Goal: Task Accomplishment & Management: Use online tool/utility

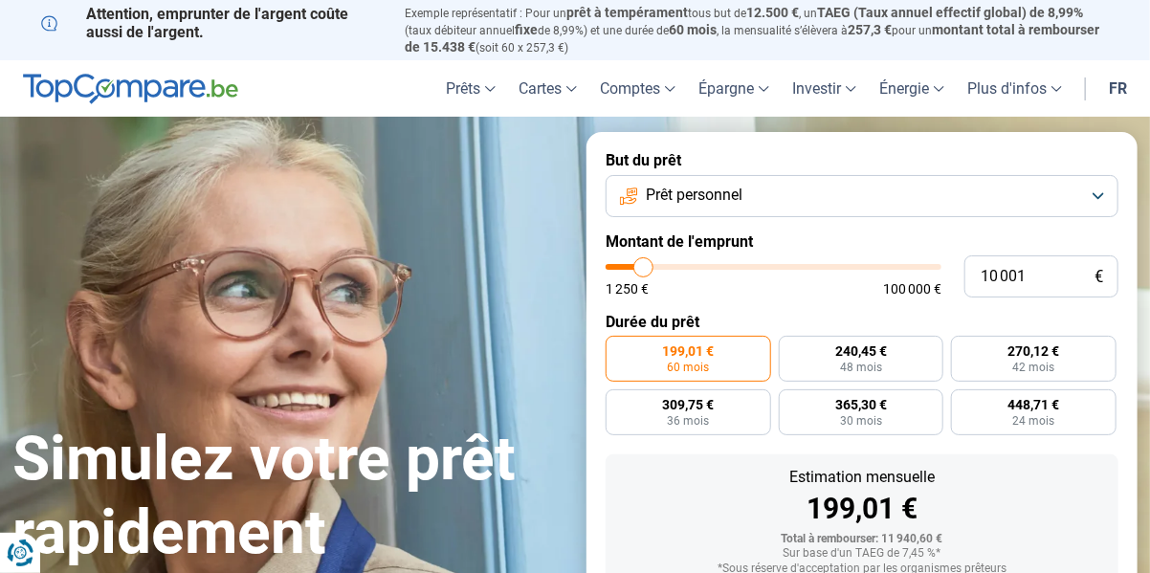
click at [1093, 191] on button "Prêt personnel" at bounding box center [861, 196] width 513 height 42
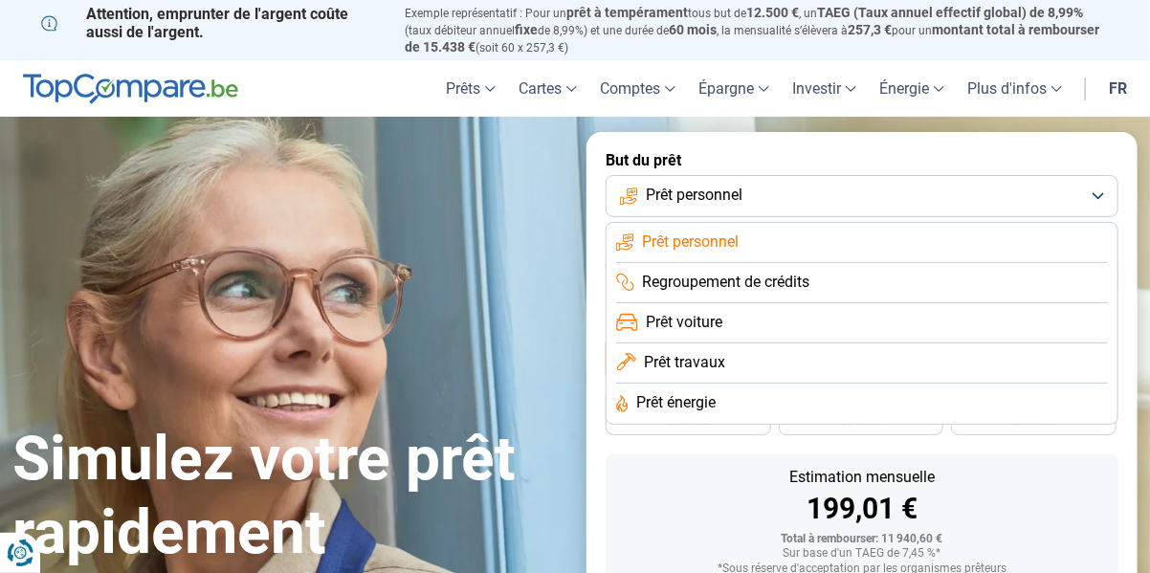
click at [673, 324] on span "Prêt voiture" at bounding box center [684, 322] width 77 height 21
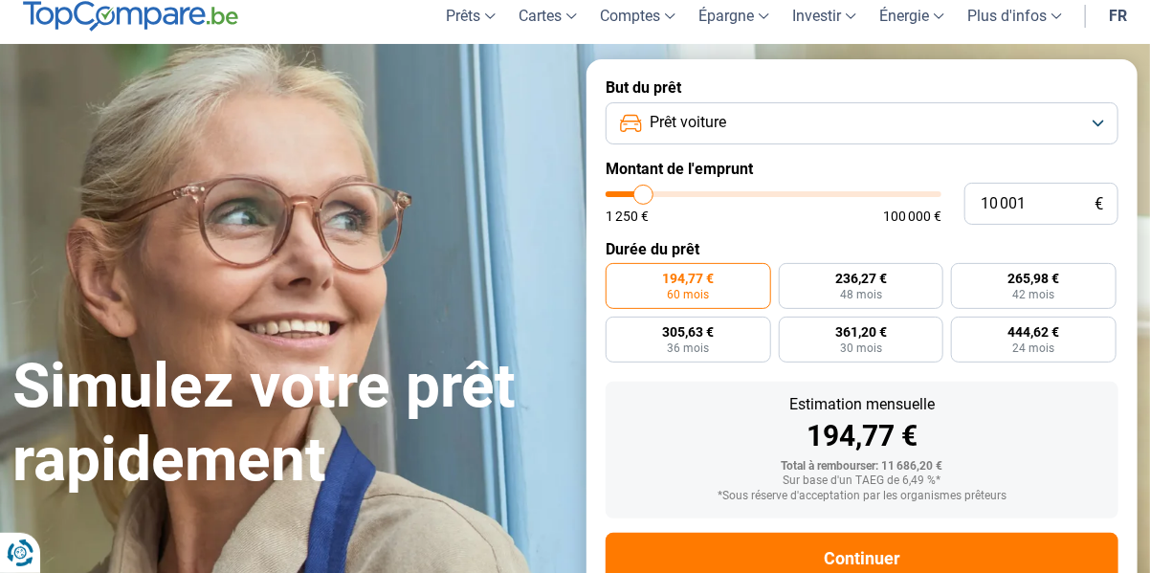
scroll to position [134, 0]
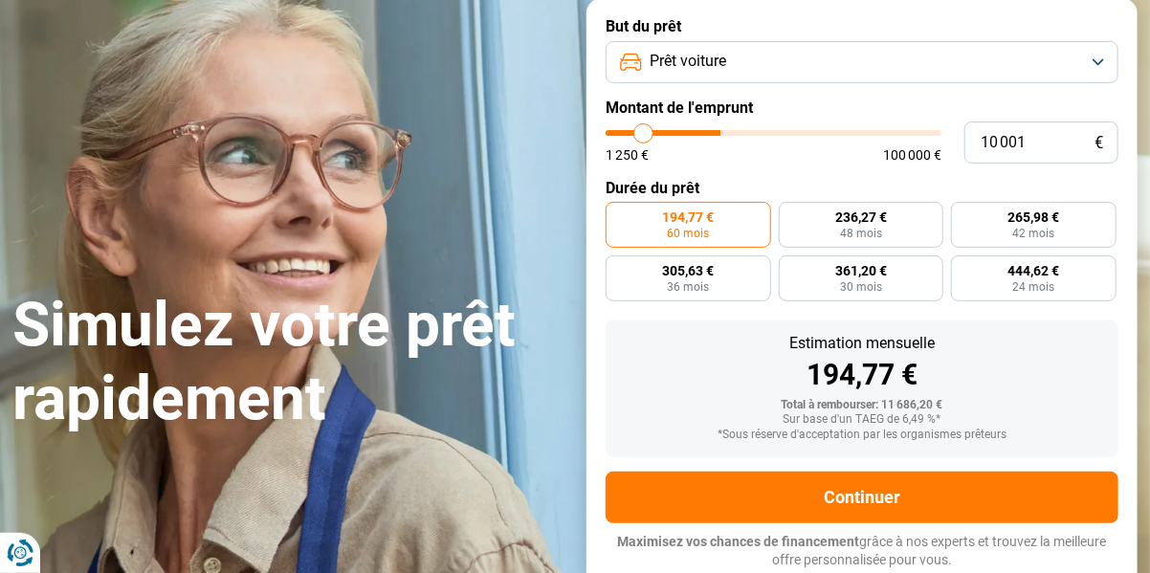
type input "35 000"
type input "35000"
type input "35 250"
type input "35250"
type input "35 750"
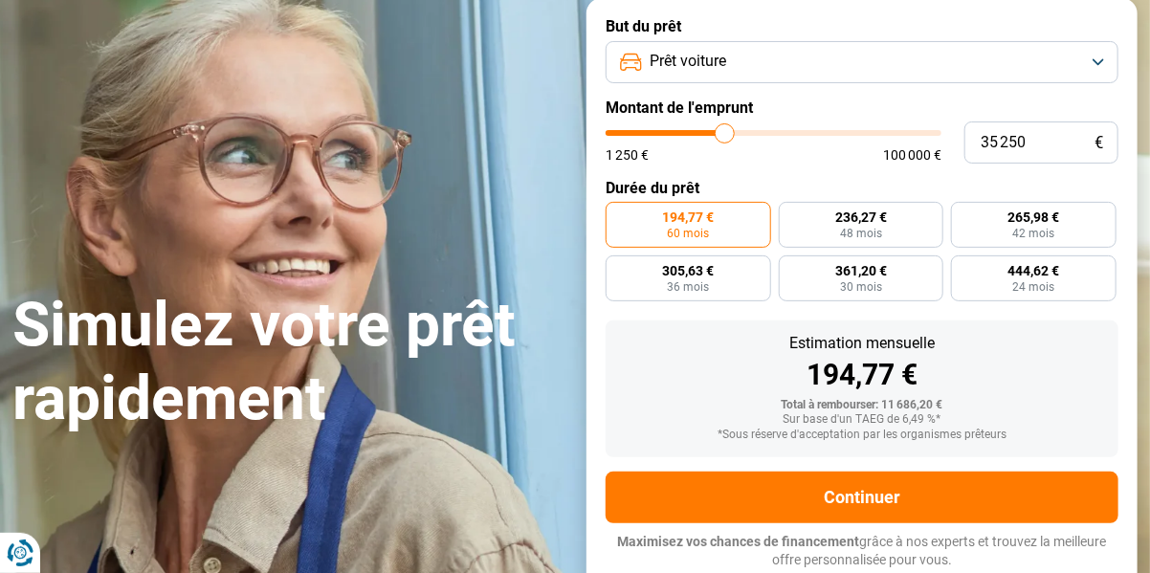
type input "35750"
type input "36 000"
type input "36000"
type input "36 250"
type input "36250"
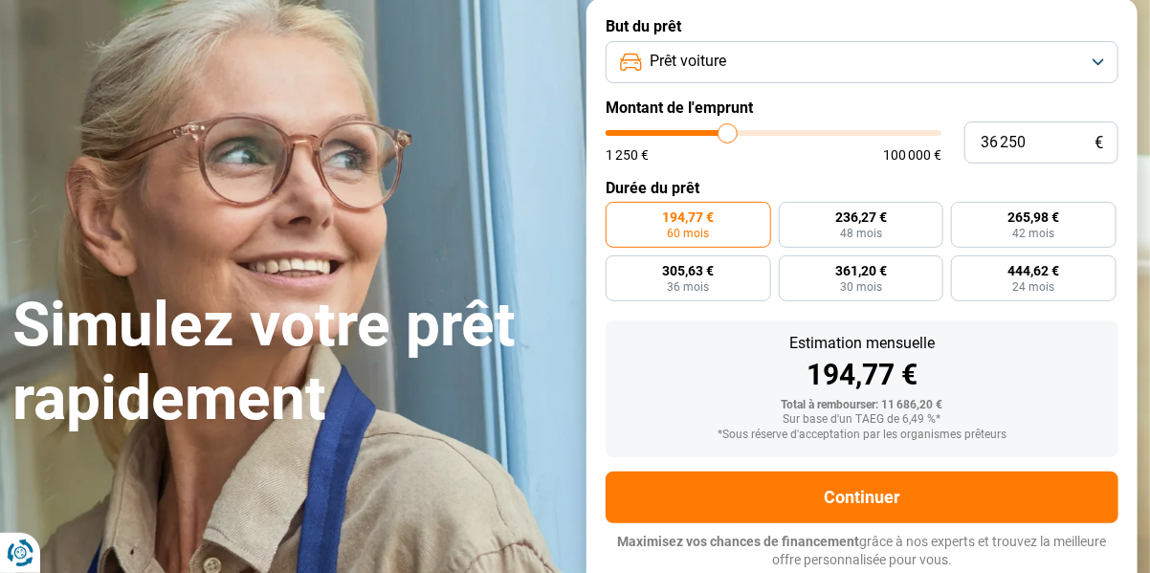
type input "36 750"
type input "36750"
type input "37 500"
type input "37500"
type input "37 750"
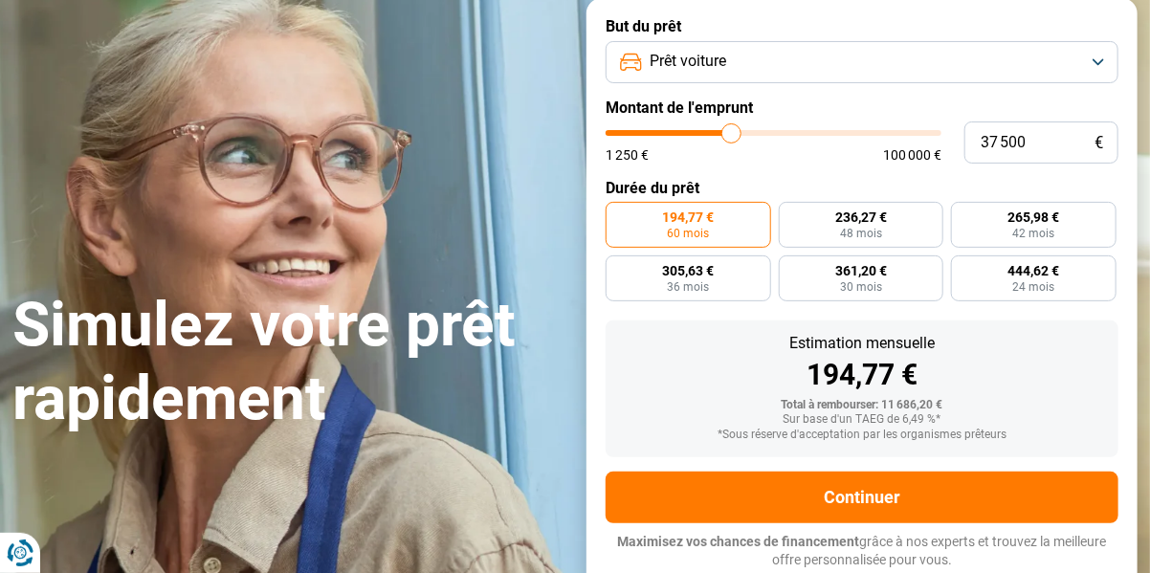
type input "37750"
type input "38 000"
type input "38000"
type input "38 250"
type input "38250"
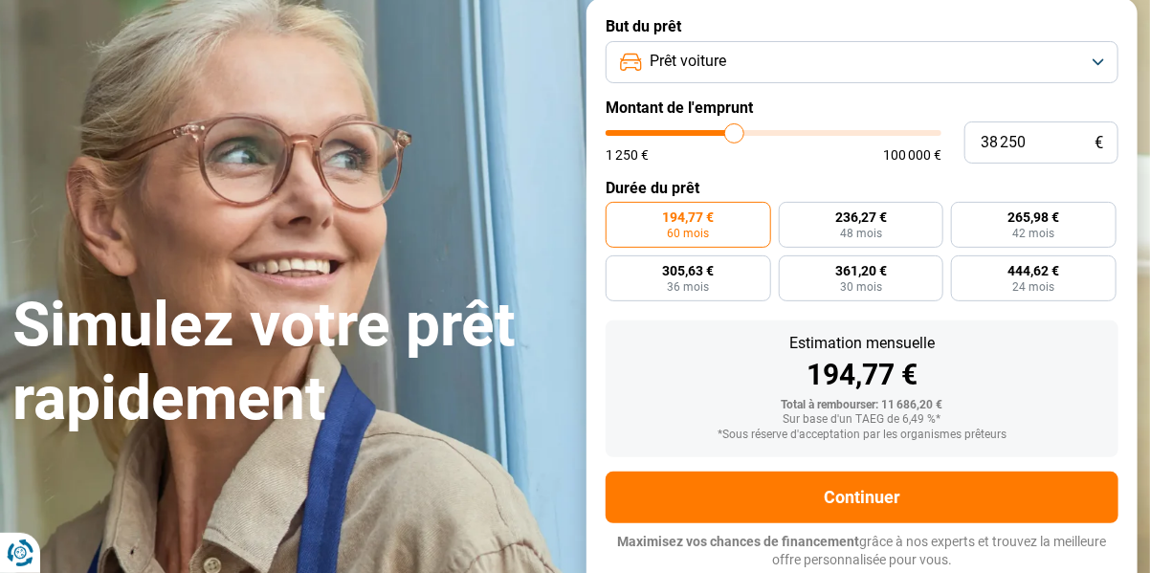
type input "38 500"
type input "38500"
type input "38 750"
type input "38750"
type input "39 750"
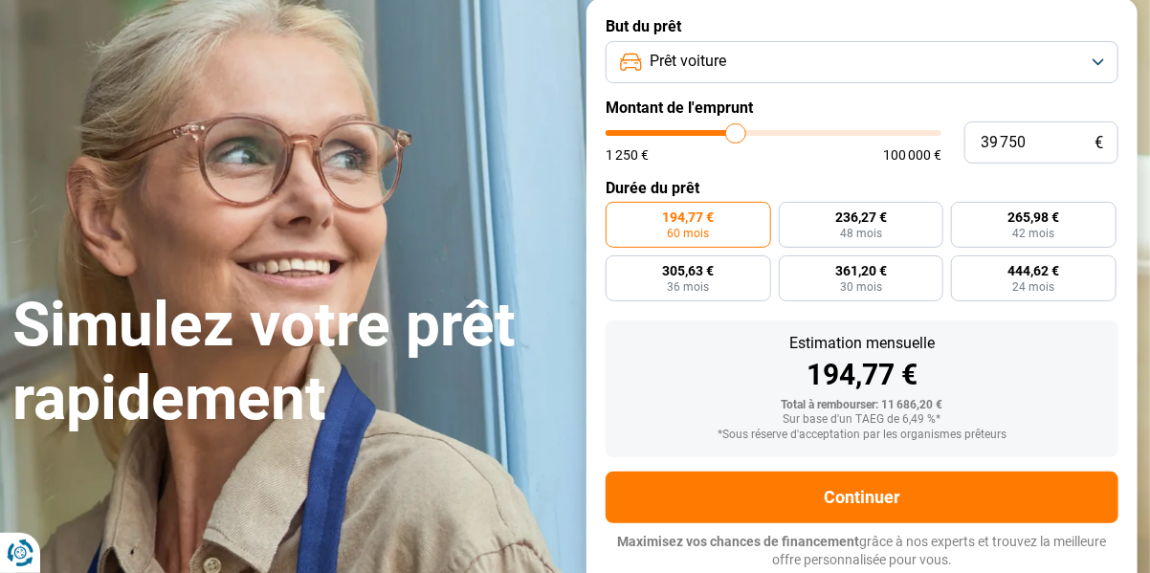
type input "39750"
type input "42 000"
type input "42000"
type input "44 250"
type input "44250"
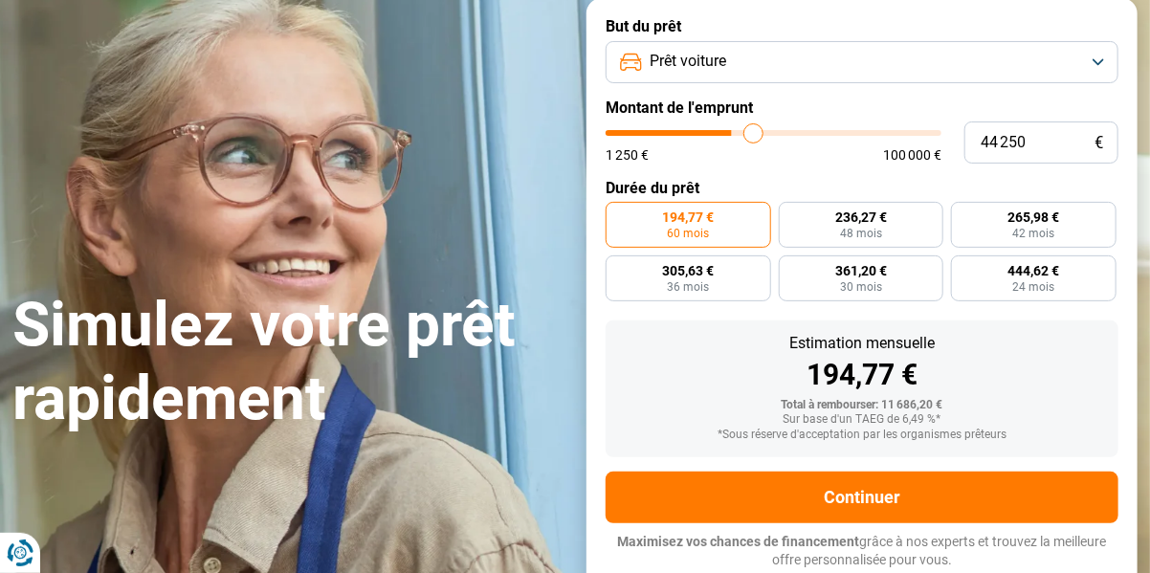
type input "45 000"
type input "45000"
type input "45 500"
type input "45500"
type input "45 750"
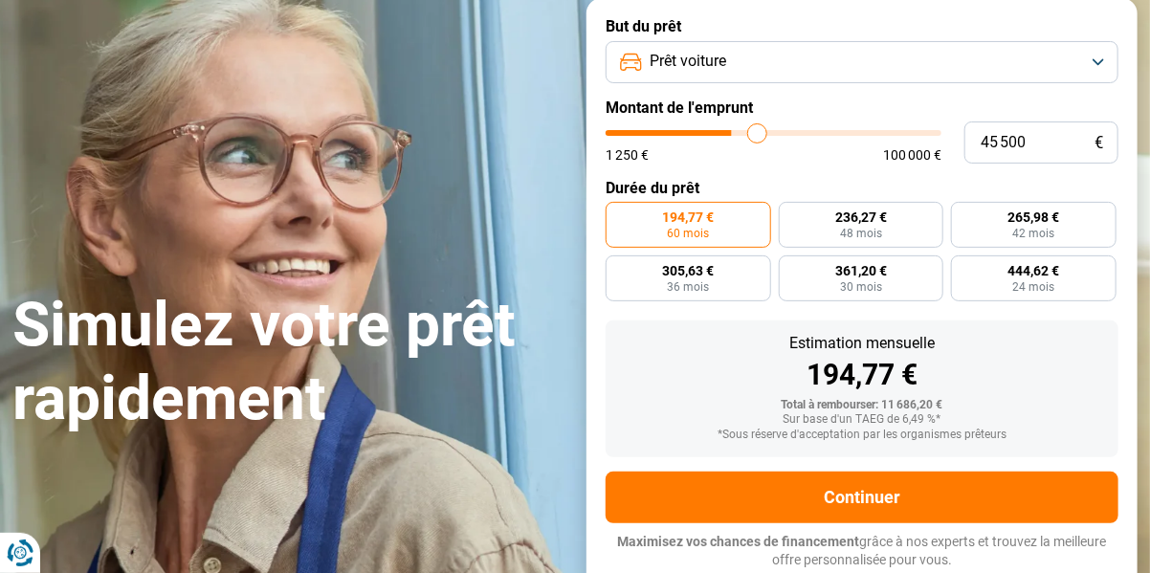
type input "45750"
type input "45 250"
type input "45250"
type input "45 000"
type input "45000"
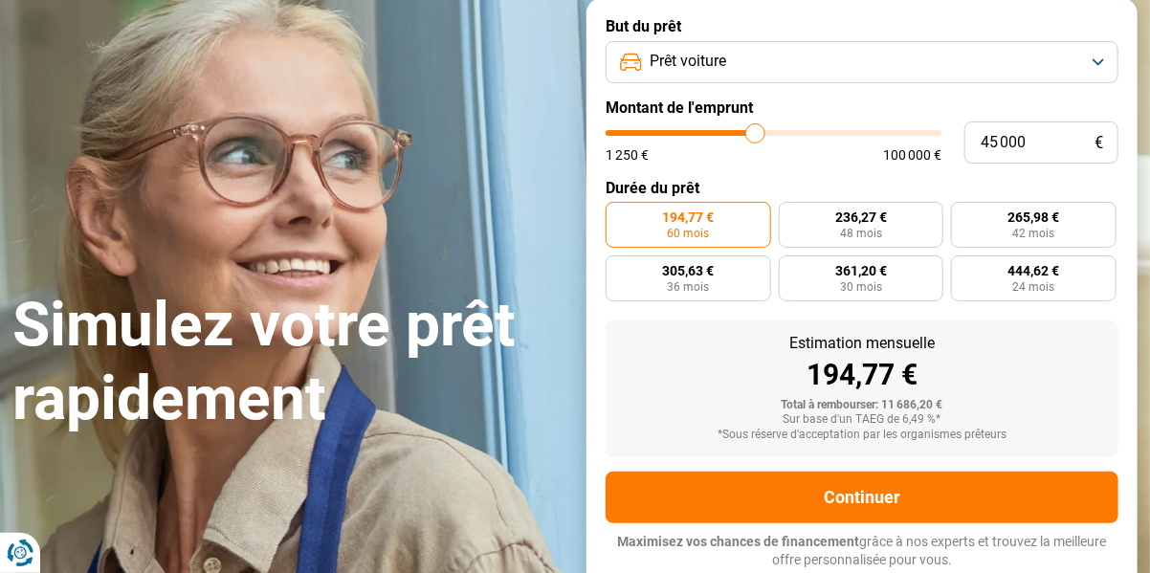
type input "44 500"
type input "44500"
type input "43 750"
type input "43750"
type input "43 250"
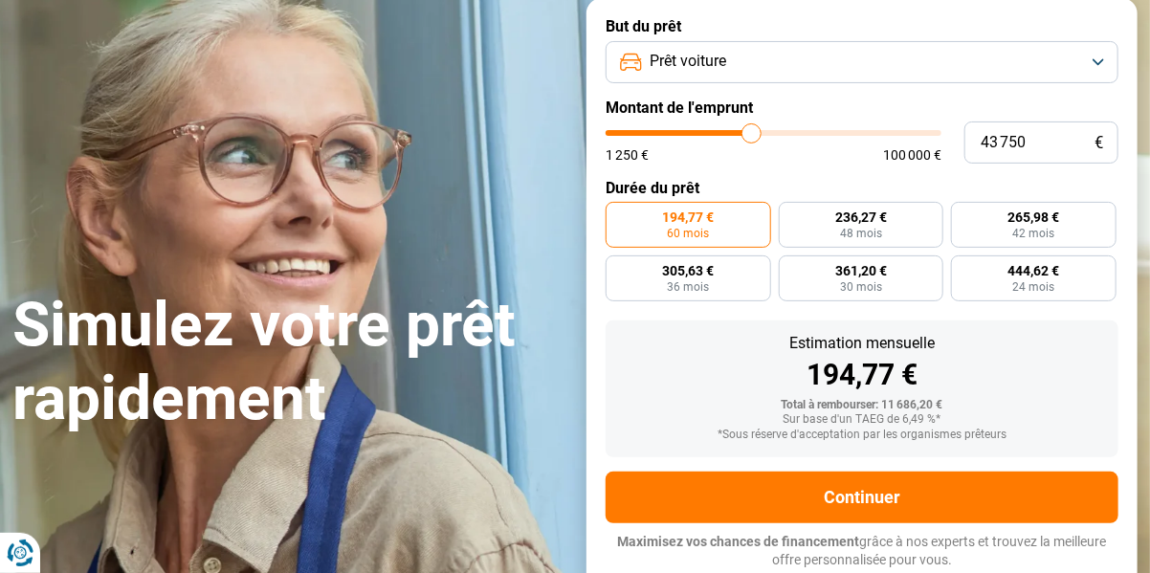
type input "43250"
type input "42 750"
type input "42750"
type input "42 250"
type input "42250"
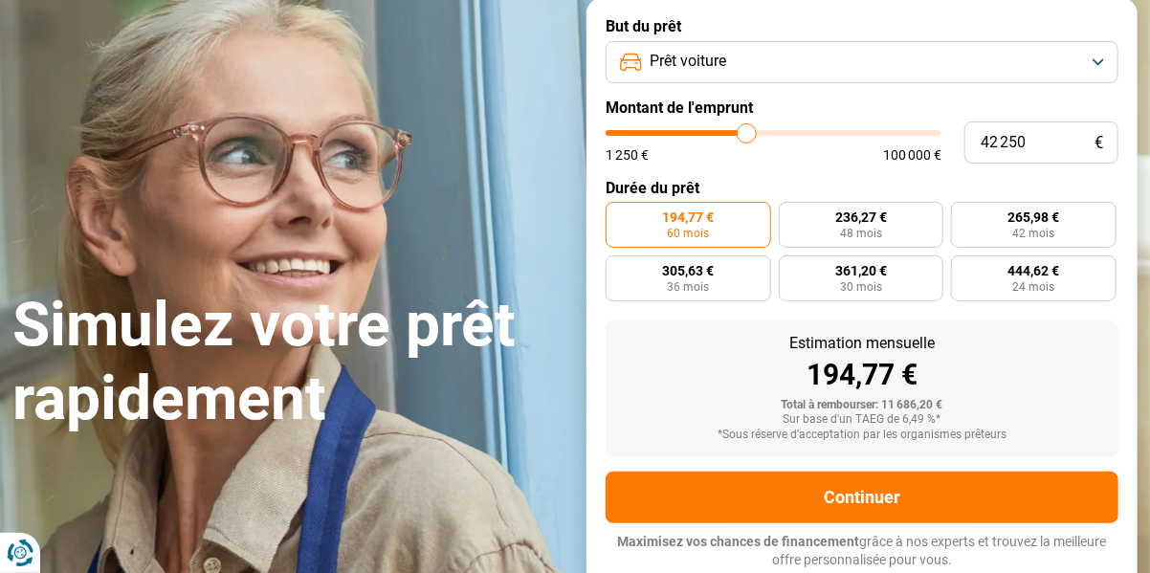
type input "41 750"
type input "41750"
type input "41 500"
type input "41500"
type input "41 000"
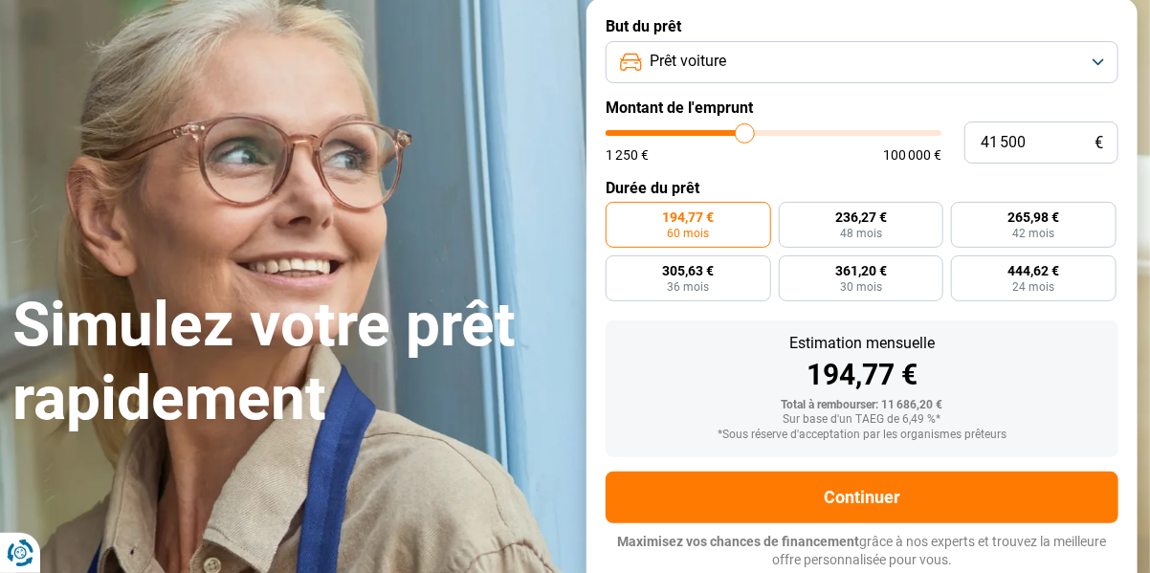
type input "41000"
type input "40 750"
type input "40750"
type input "40 250"
type input "40250"
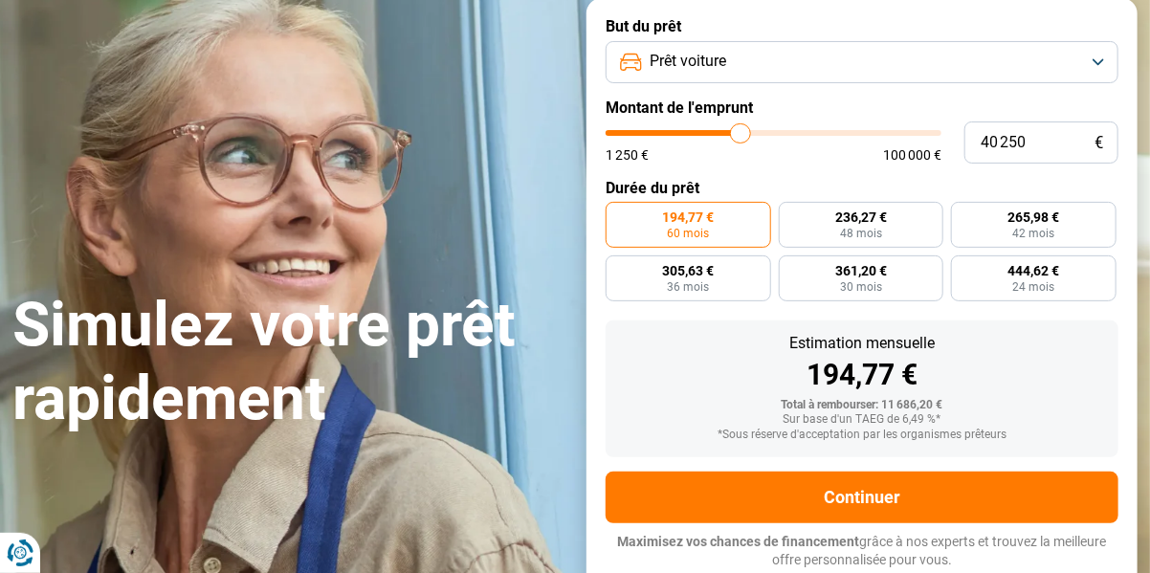
type input "39 750"
type input "39750"
type input "39 500"
type input "39500"
type input "39 000"
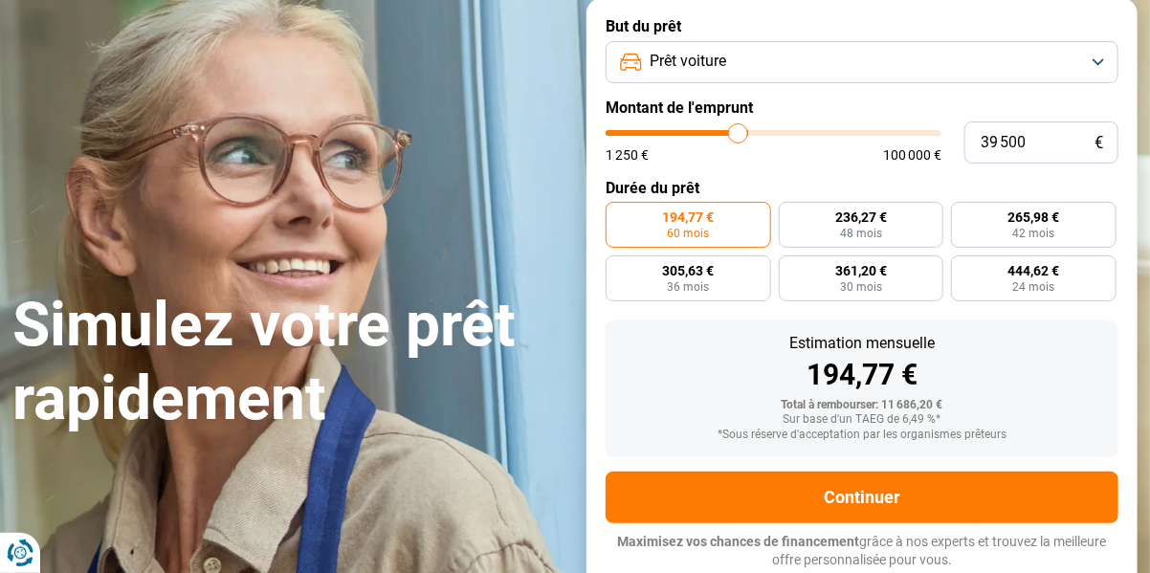
type input "39000"
type input "38 750"
type input "38750"
type input "38 500"
type input "38500"
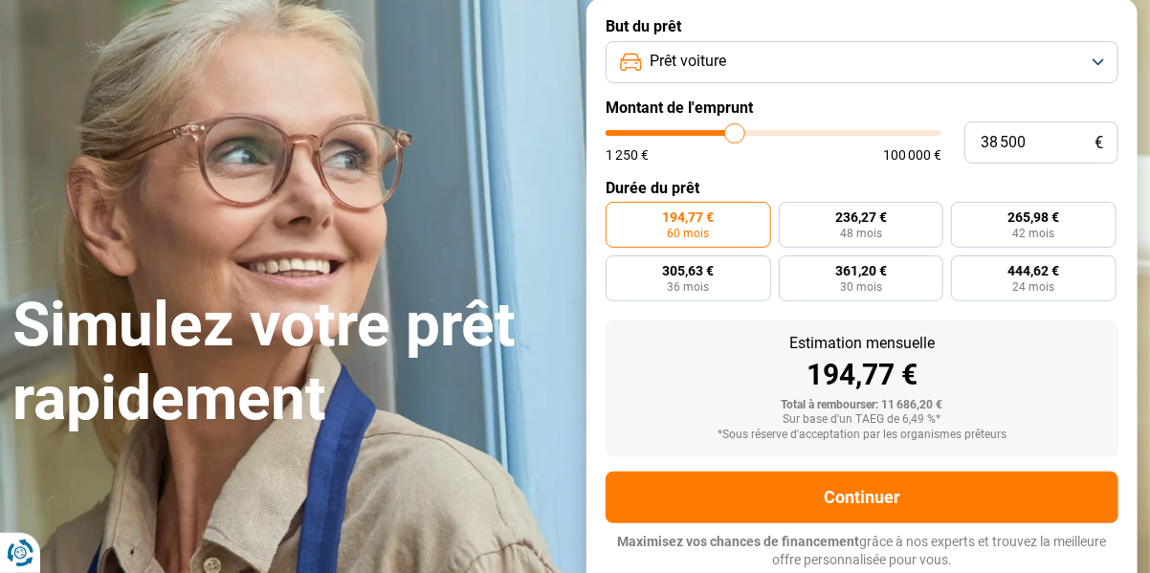
type input "38 250"
type input "38250"
type input "38 000"
type input "38000"
type input "37 750"
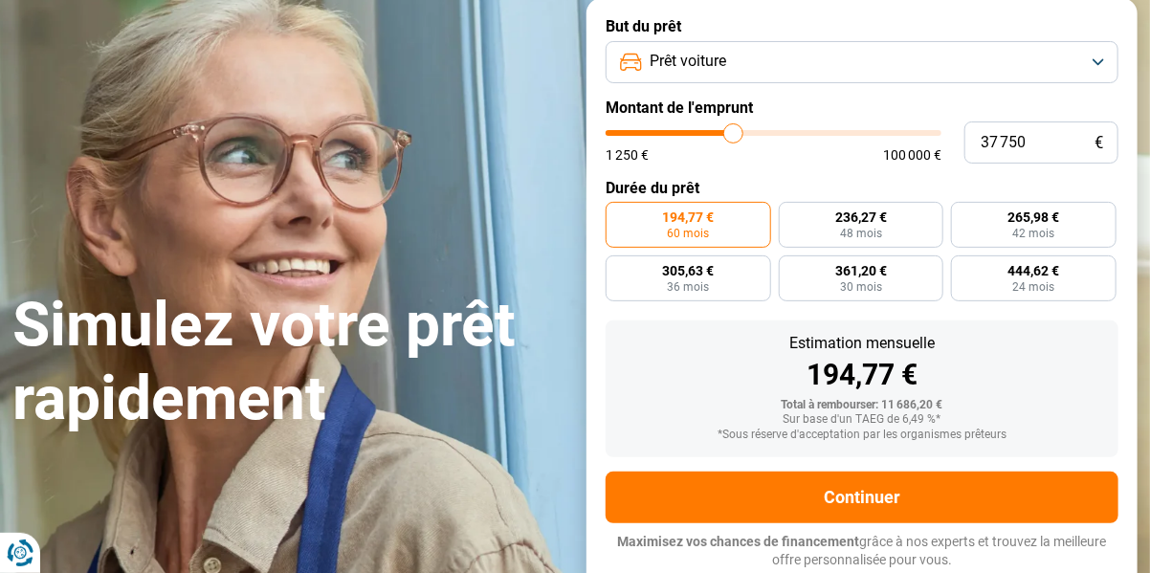
type input "37750"
type input "37 250"
type input "37250"
type input "37 000"
type input "37000"
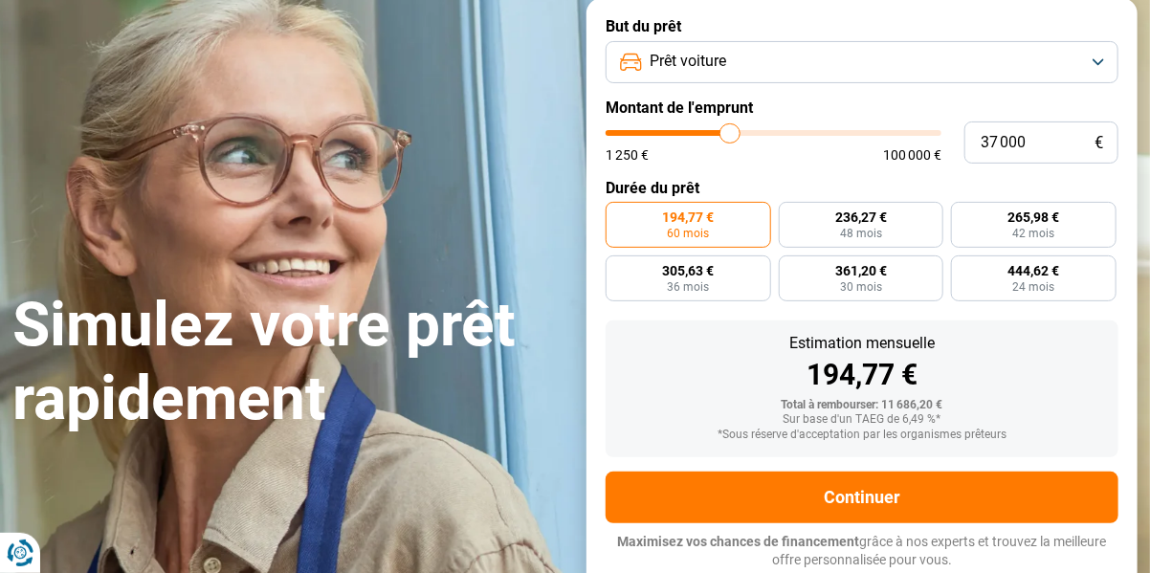
type input "36 750"
type input "36750"
type input "36 500"
type input "36500"
type input "36 250"
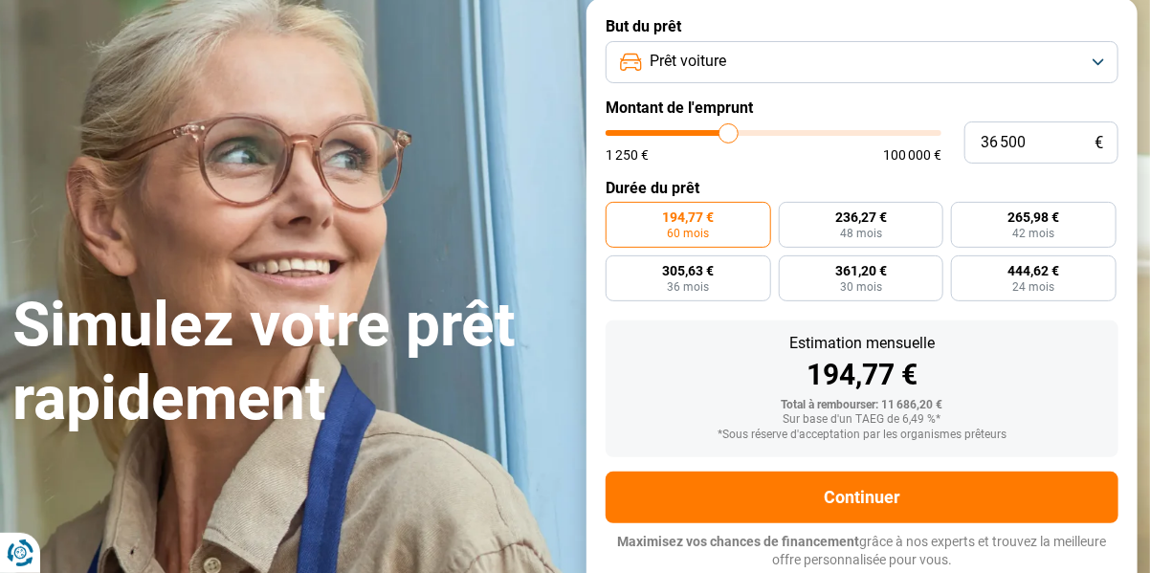
type input "36250"
type input "36 000"
type input "36000"
type input "35 750"
type input "35750"
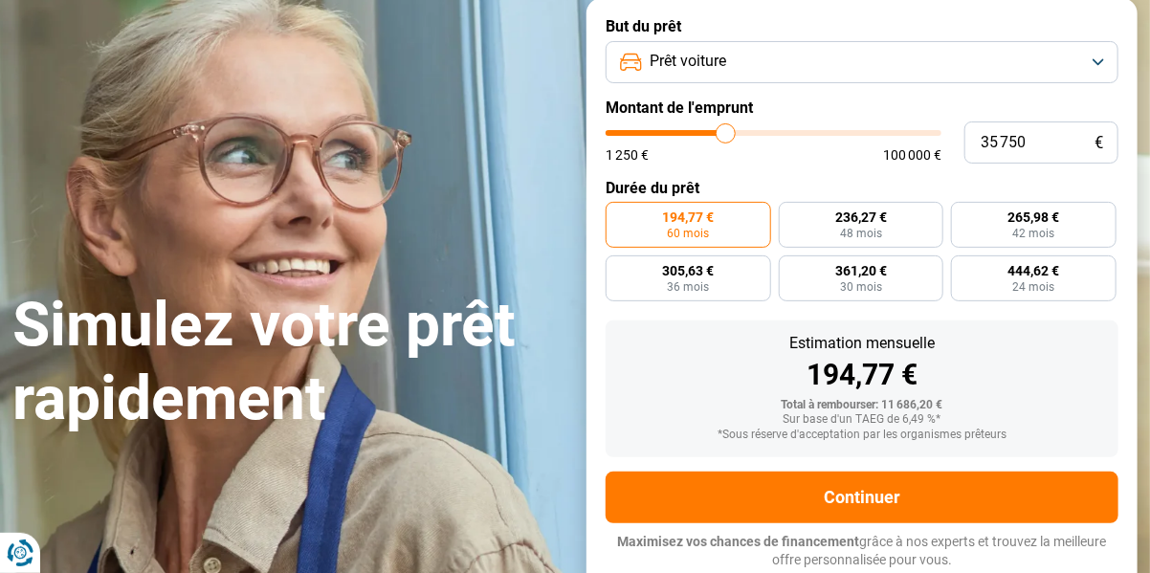
type input "35 500"
type input "35500"
type input "35 250"
type input "35250"
type input "34 750"
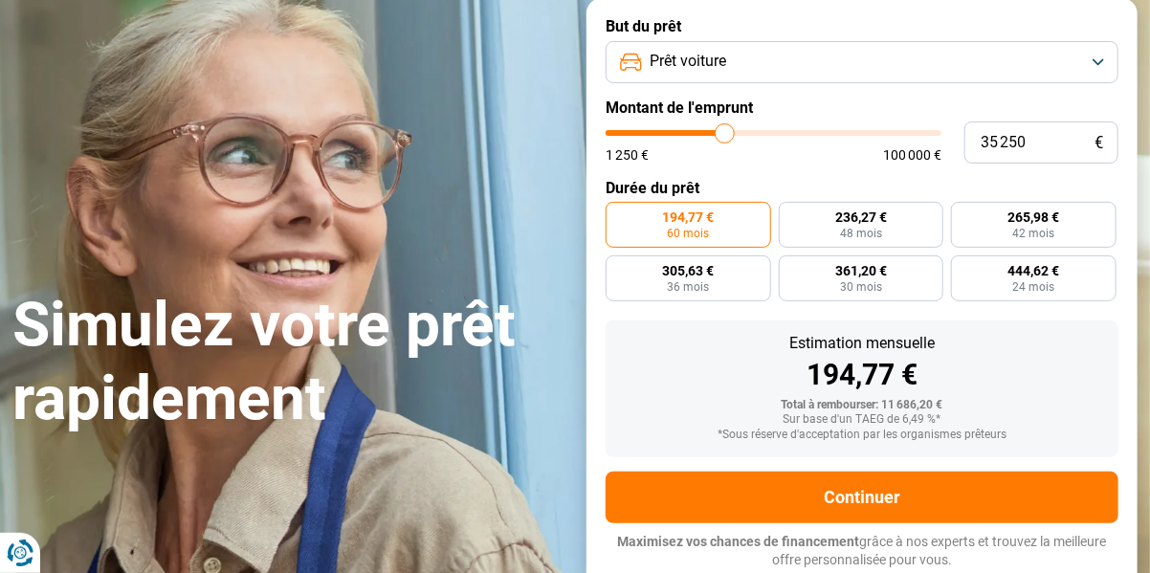
type input "34750"
type input "34 500"
type input "34500"
type input "34 250"
type input "34250"
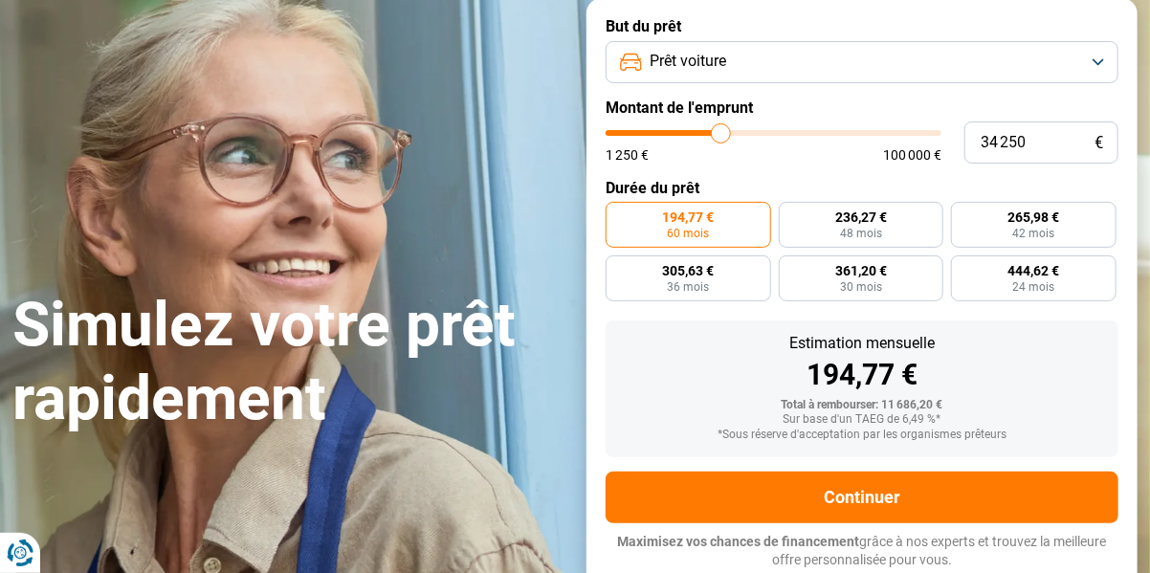
type input "34 000"
type input "34000"
type input "33 750"
type input "33750"
type input "33 500"
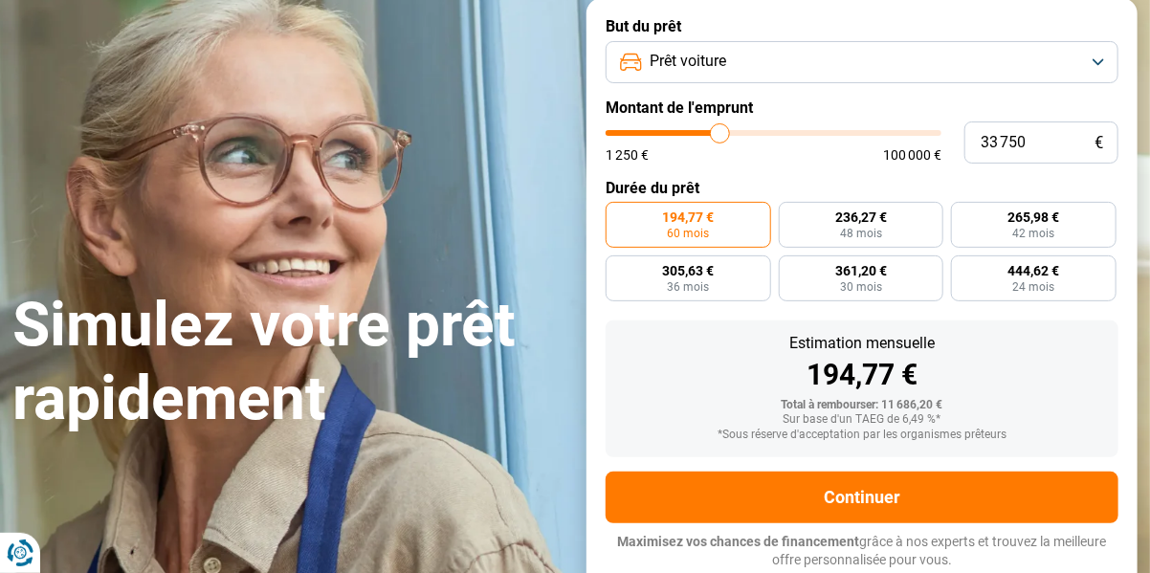
type input "33500"
type input "33 000"
type input "33000"
type input "32 750"
type input "32750"
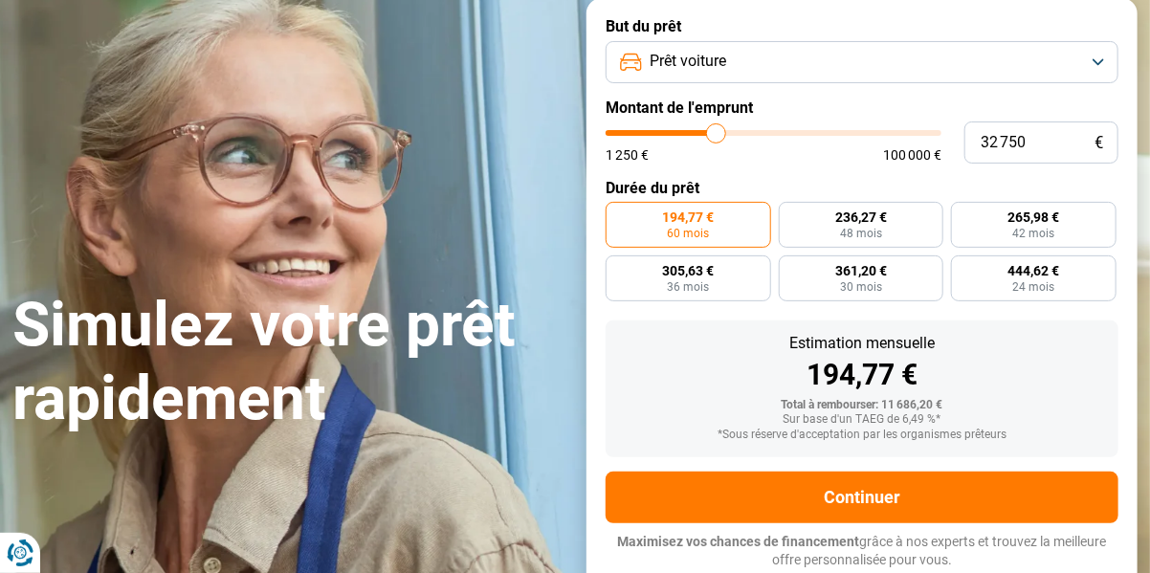
type input "32 500"
type input "32500"
type input "32 250"
type input "32250"
type input "32 000"
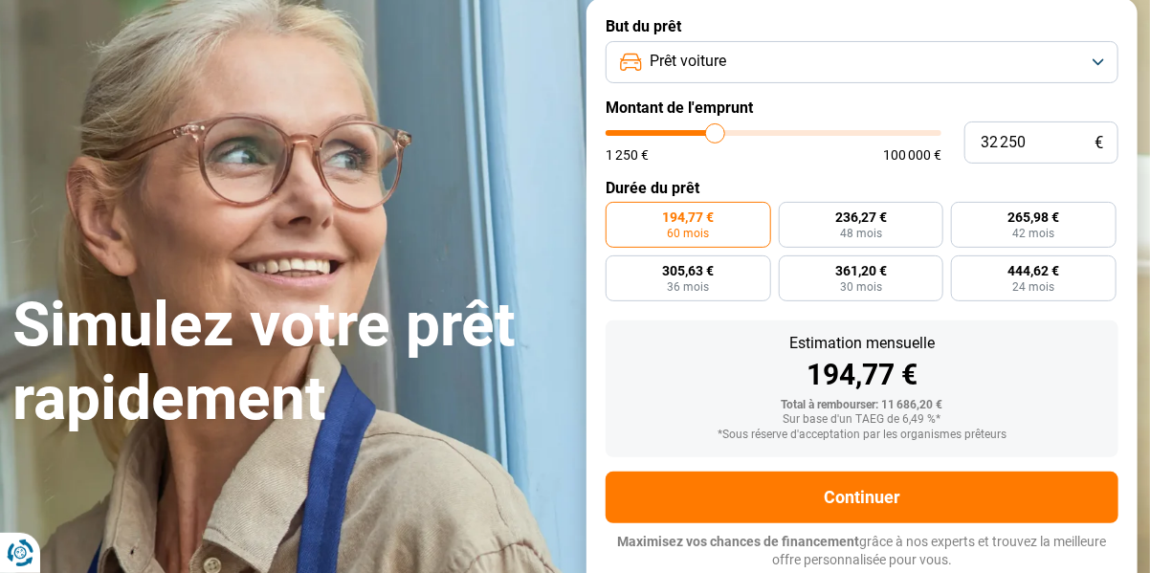
type input "32000"
type input "31 750"
type input "31750"
type input "31 500"
type input "31500"
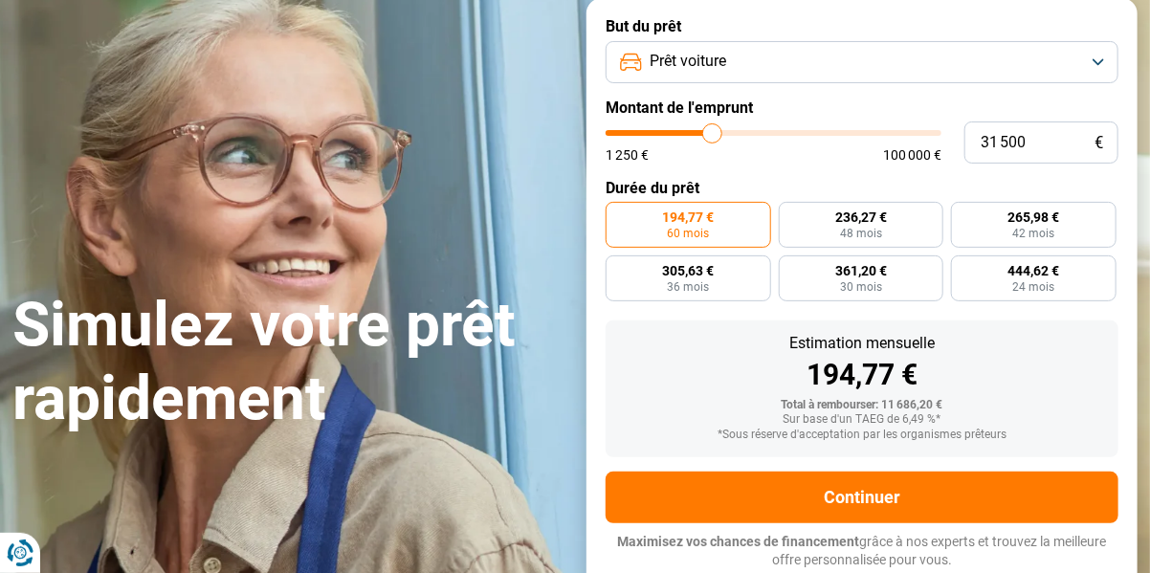
type input "31 250"
type input "31250"
type input "30 750"
type input "30750"
type input "30 500"
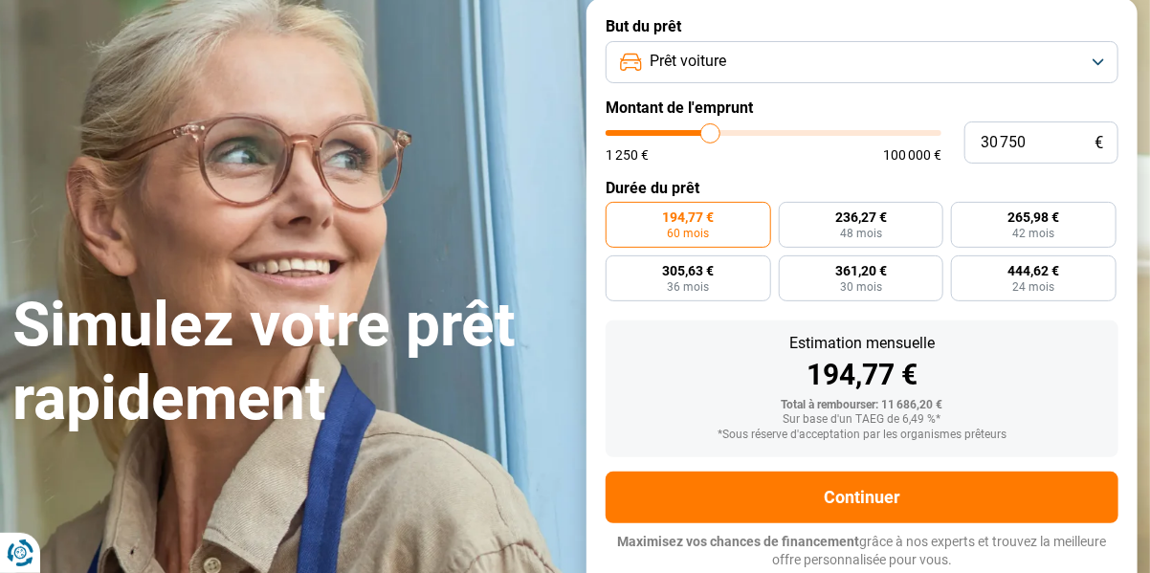
type input "30500"
type input "30 250"
type input "30250"
type input "30 000"
type input "30000"
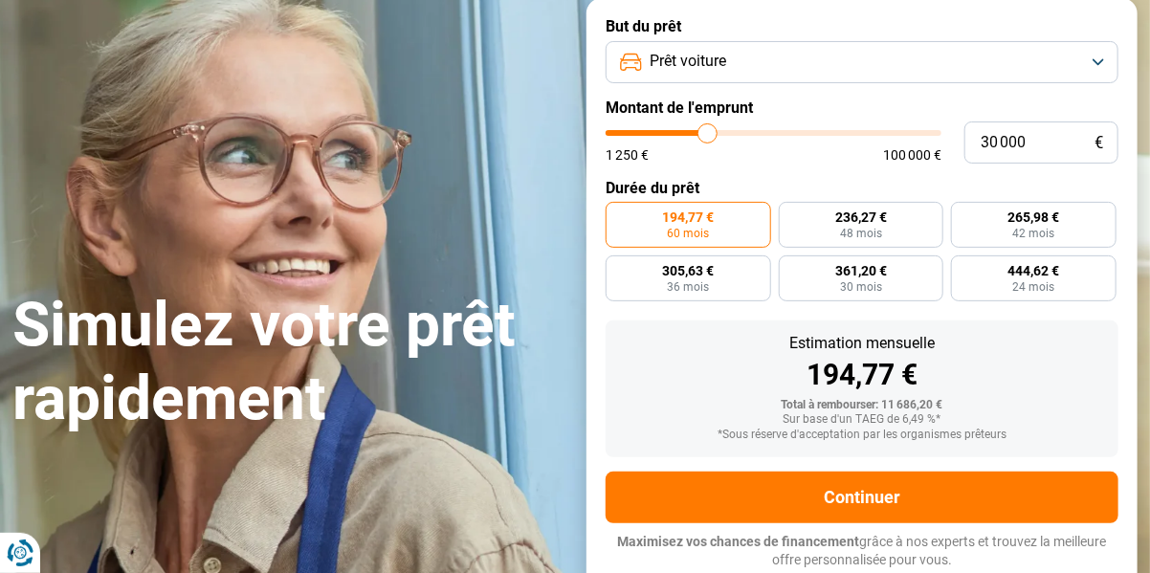
type input "29 750"
type input "29750"
type input "29 500"
type input "29500"
type input "29 250"
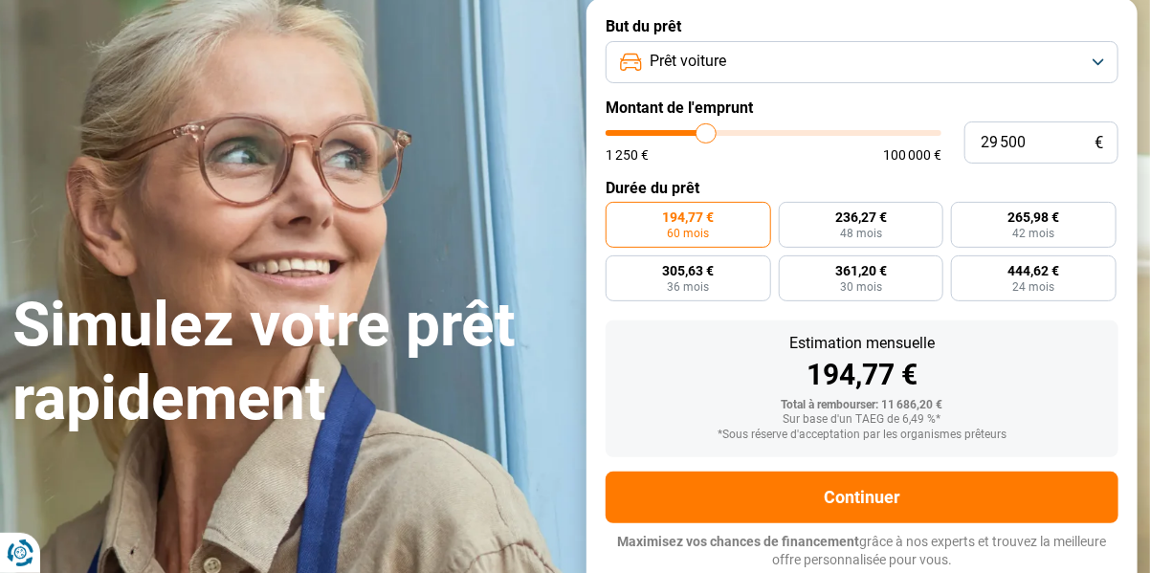
type input "29250"
type input "29 000"
type input "29000"
type input "28 750"
type input "28750"
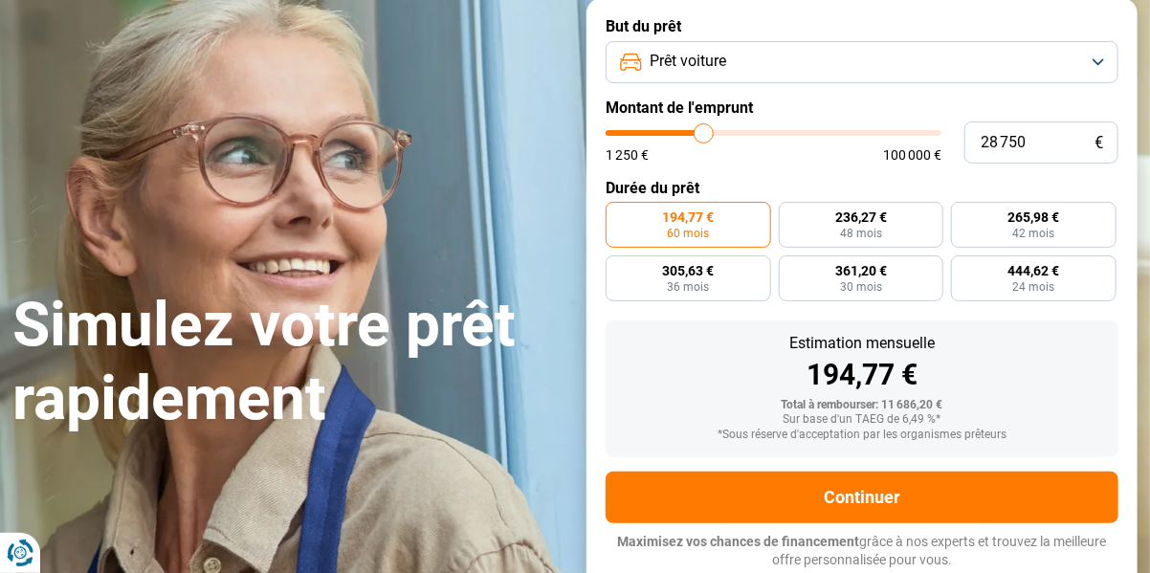
type input "28 250"
type input "28250"
type input "28 000"
type input "28000"
type input "27 750"
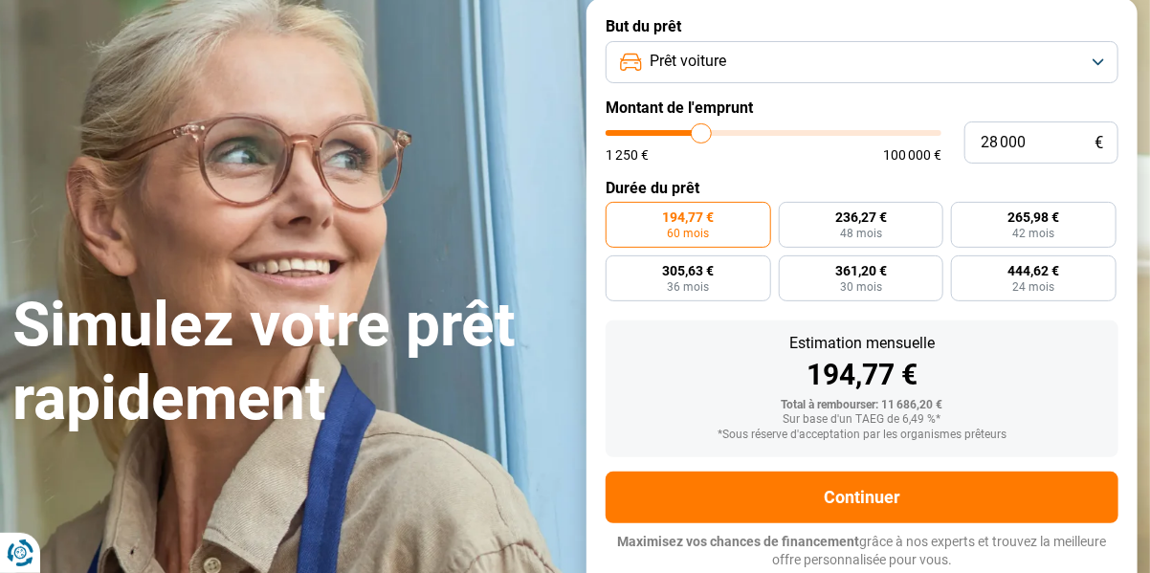
type input "27750"
type input "27 500"
type input "27500"
type input "27 250"
type input "27250"
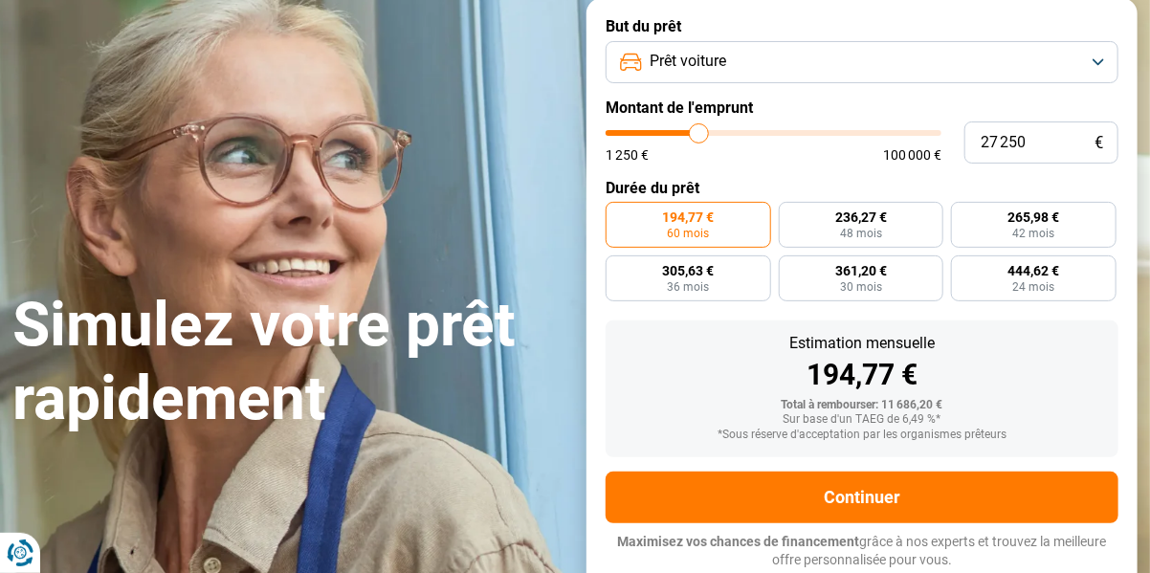
type input "27 000"
type input "27000"
type input "26 750"
type input "26750"
type input "26 500"
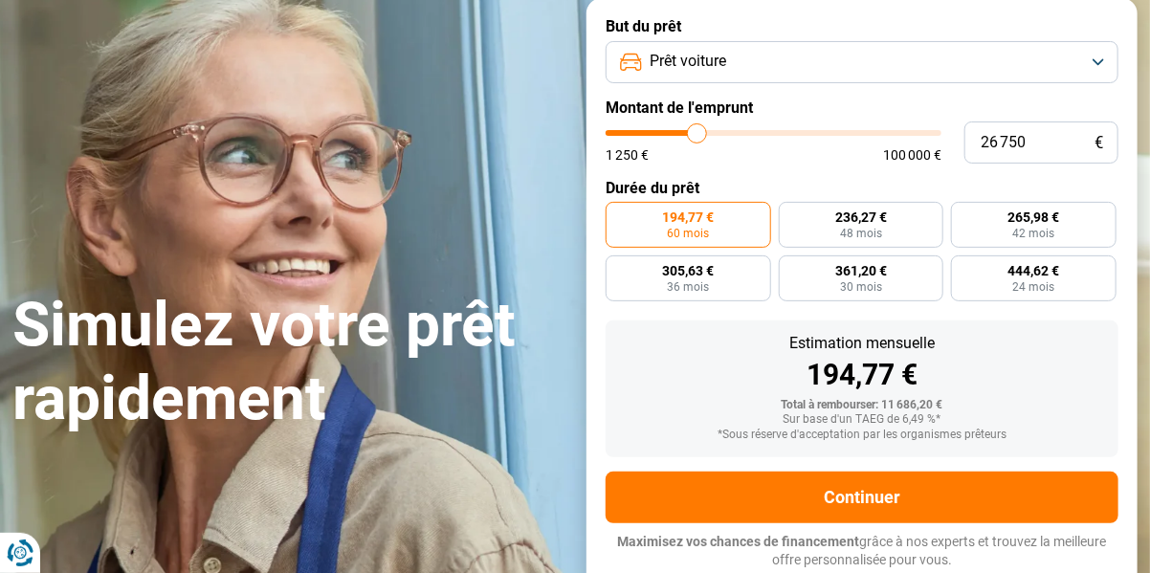
type input "26500"
type input "26 250"
type input "26250"
type input "26 000"
type input "26000"
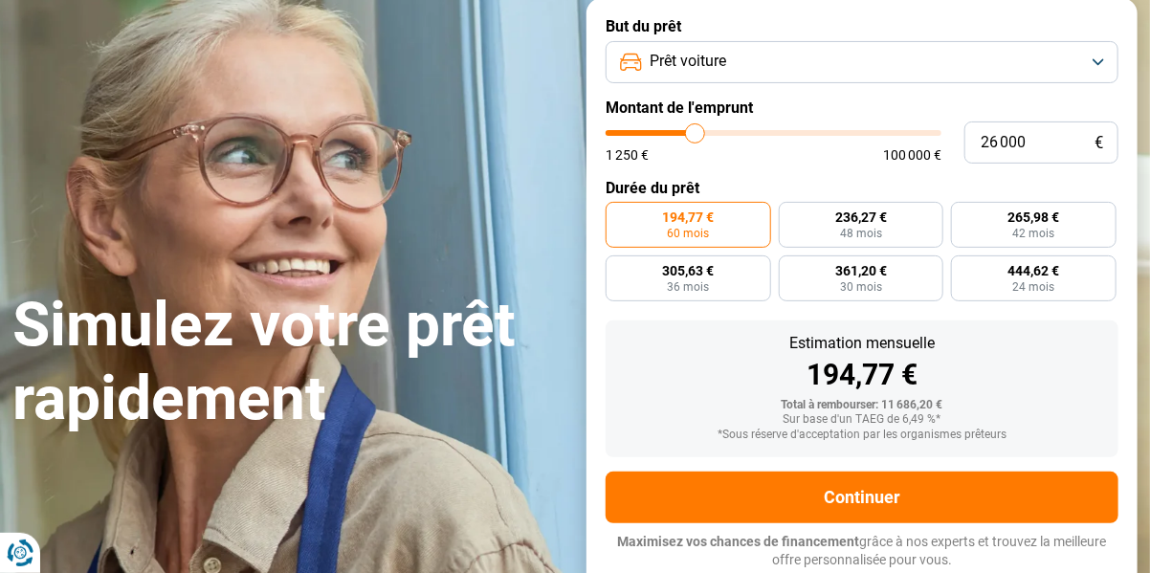
type input "25 750"
type input "25750"
type input "25 500"
type input "25500"
type input "25 250"
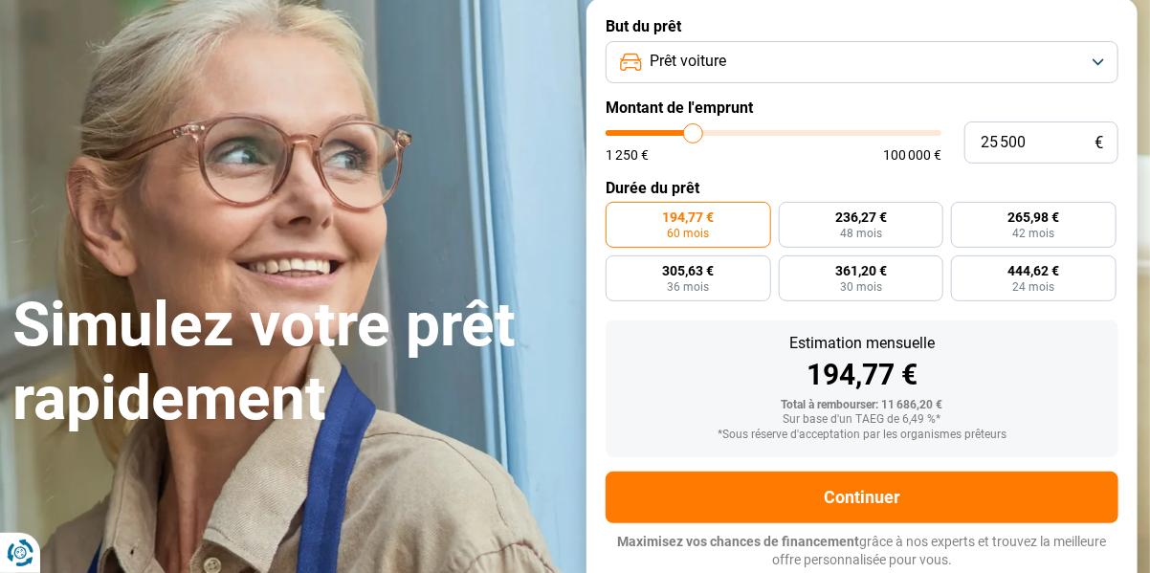
type input "25250"
type input "25 000"
type input "25000"
type input "24 750"
type input "24750"
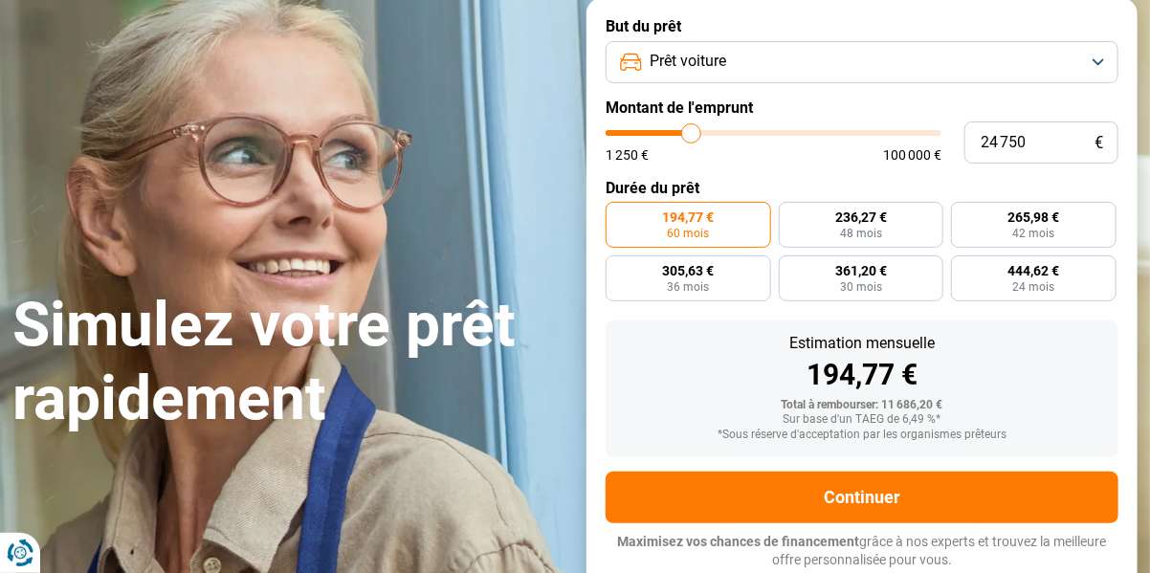
type input "24 500"
type input "24500"
type input "24 250"
type input "24250"
type input "24 000"
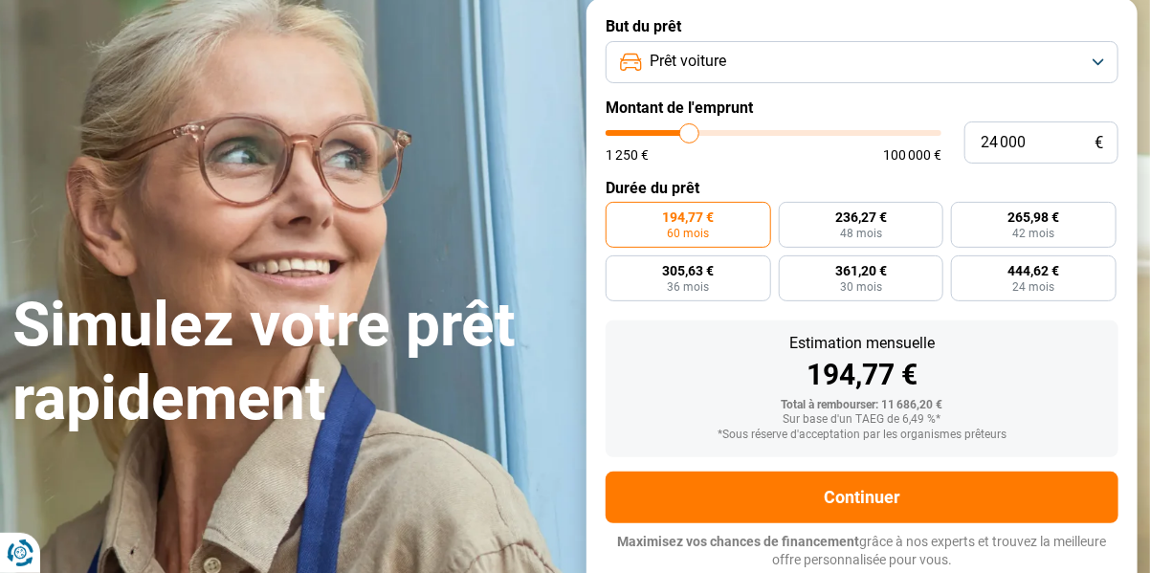
type input "24000"
type input "23 750"
type input "23750"
type input "23 500"
type input "23500"
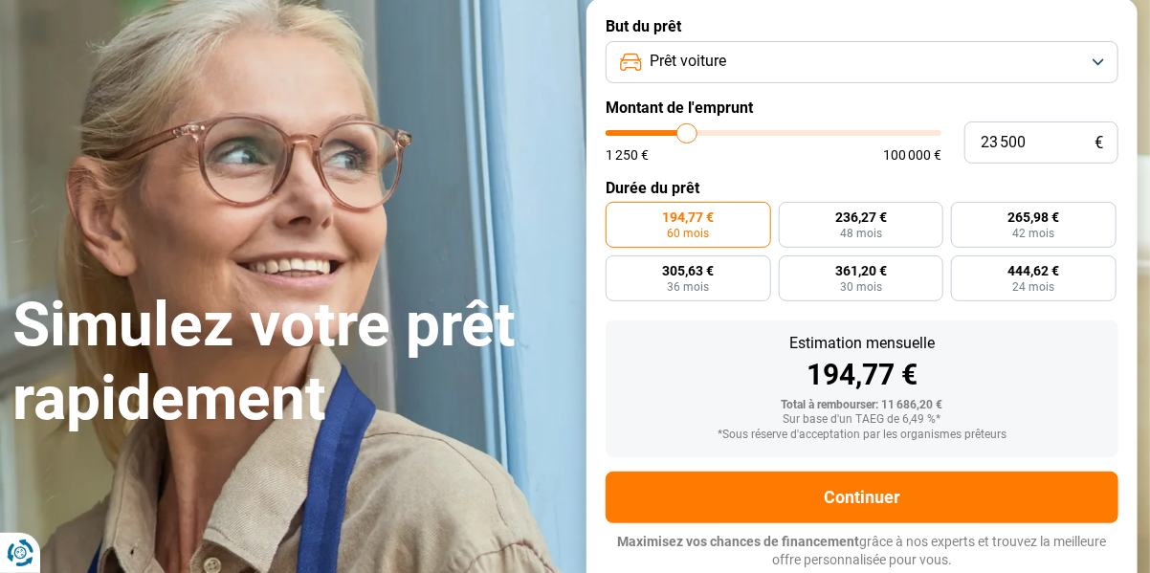
type input "23 250"
type input "23250"
type input "23 000"
type input "23000"
type input "22 750"
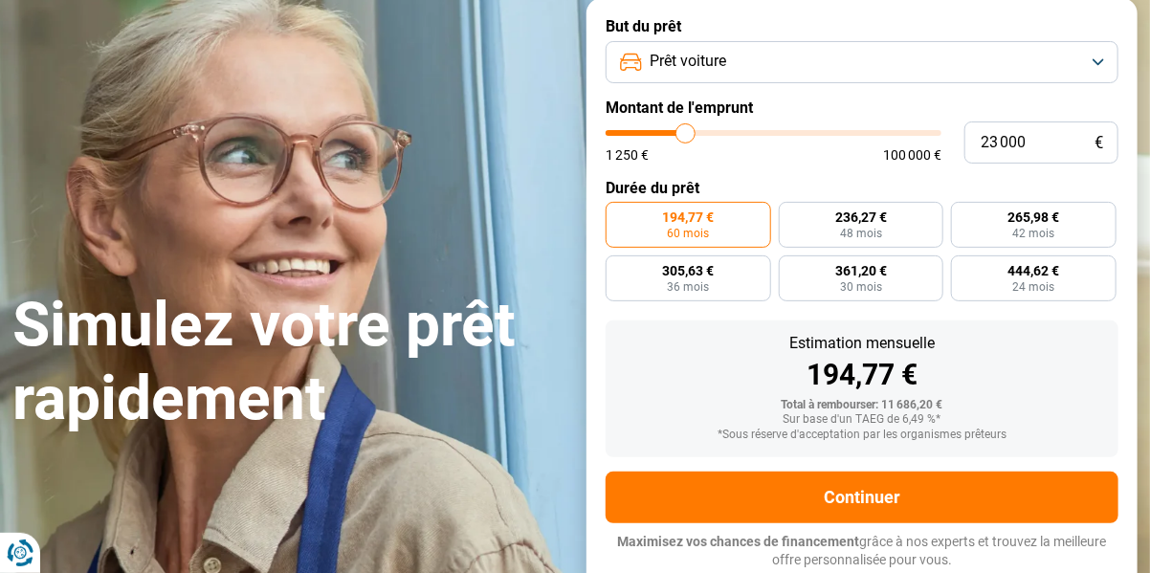
type input "22750"
type input "22 500"
type input "22500"
type input "22 250"
type input "22250"
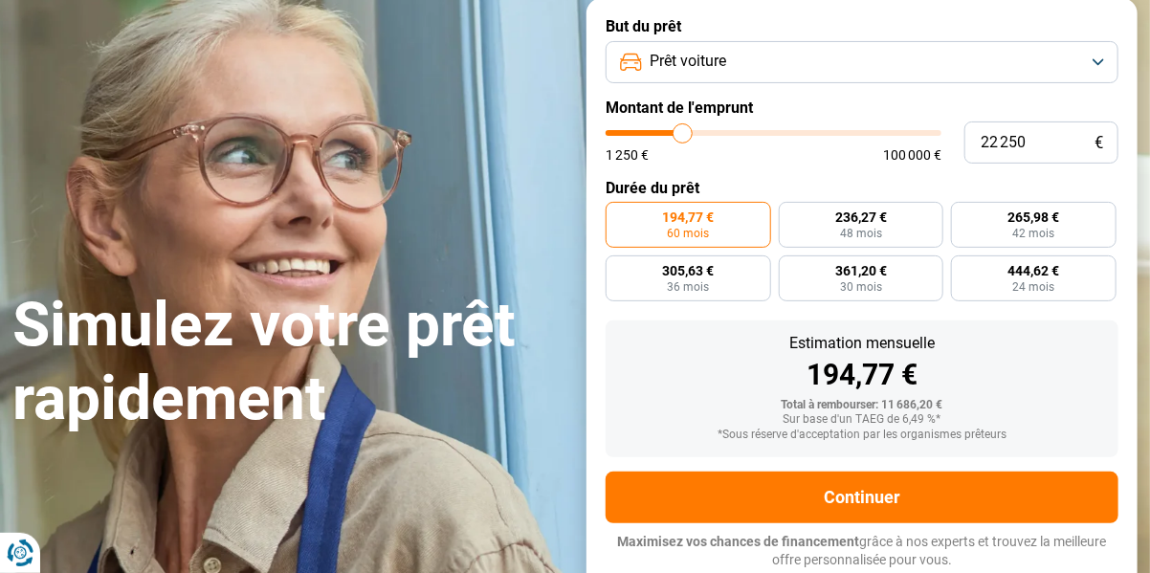
type input "21 500"
type input "21500"
type input "21 250"
type input "21250"
type input "20 500"
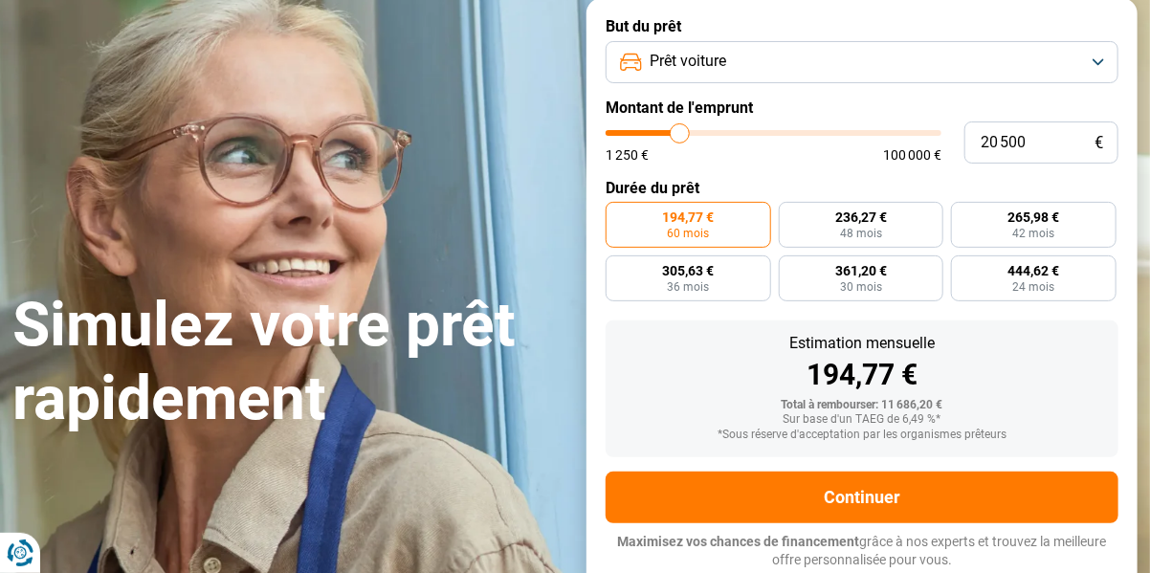
type input "20500"
type input "20 250"
type input "20250"
type input "20 000"
type input "20000"
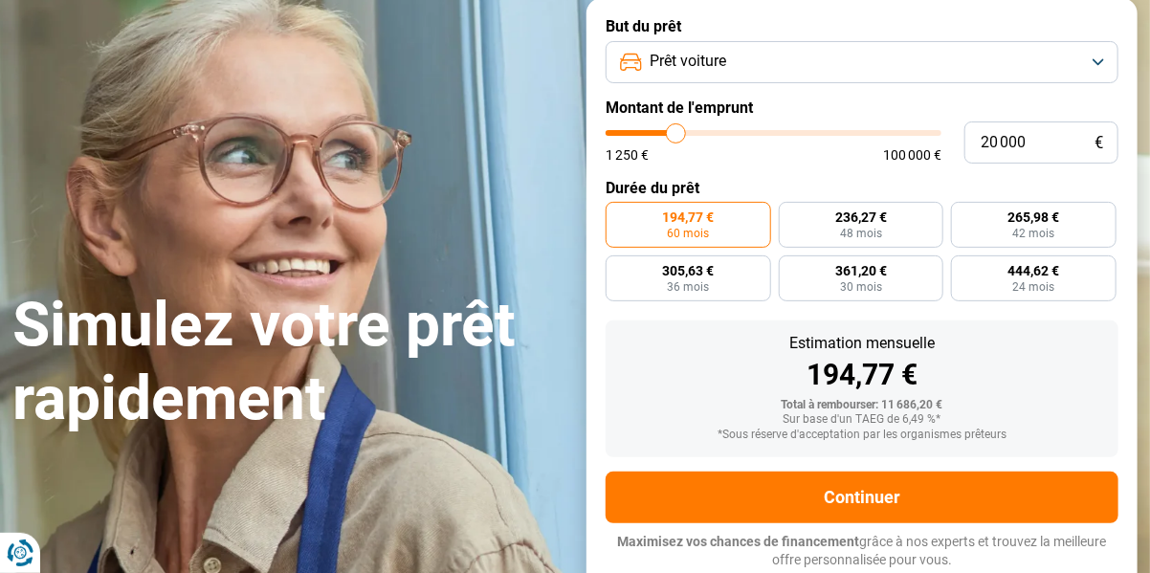
drag, startPoint x: 723, startPoint y: 138, endPoint x: 676, endPoint y: 129, distance: 47.7
click at [676, 130] on input "range" at bounding box center [773, 133] width 336 height 6
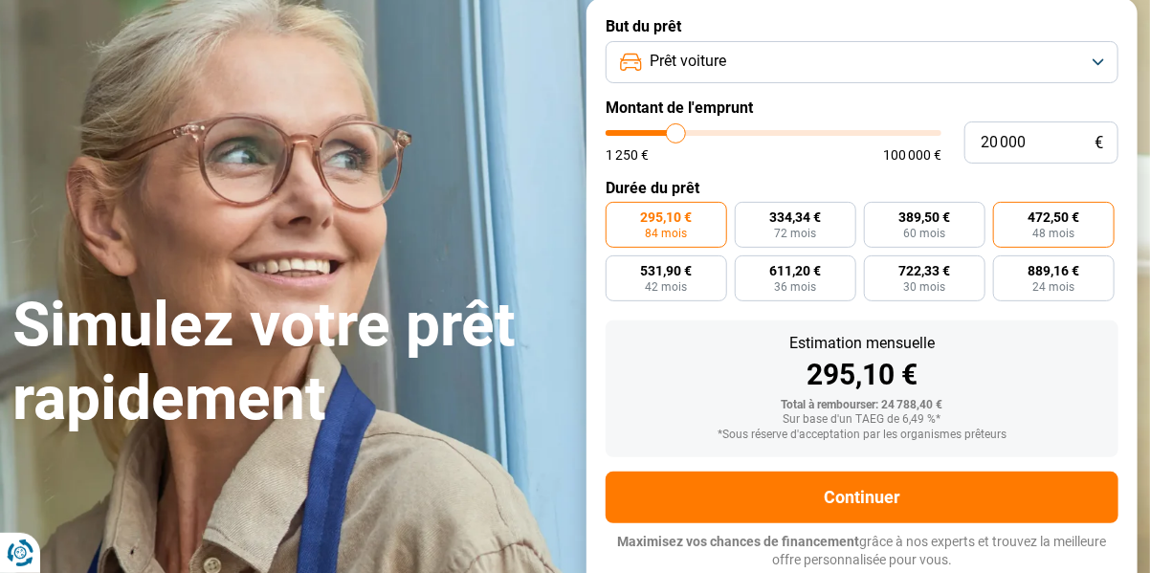
click at [1050, 224] on span "472,50 €" at bounding box center [1053, 216] width 52 height 13
click at [1005, 214] on input "472,50 € 48 mois" at bounding box center [999, 208] width 12 height 12
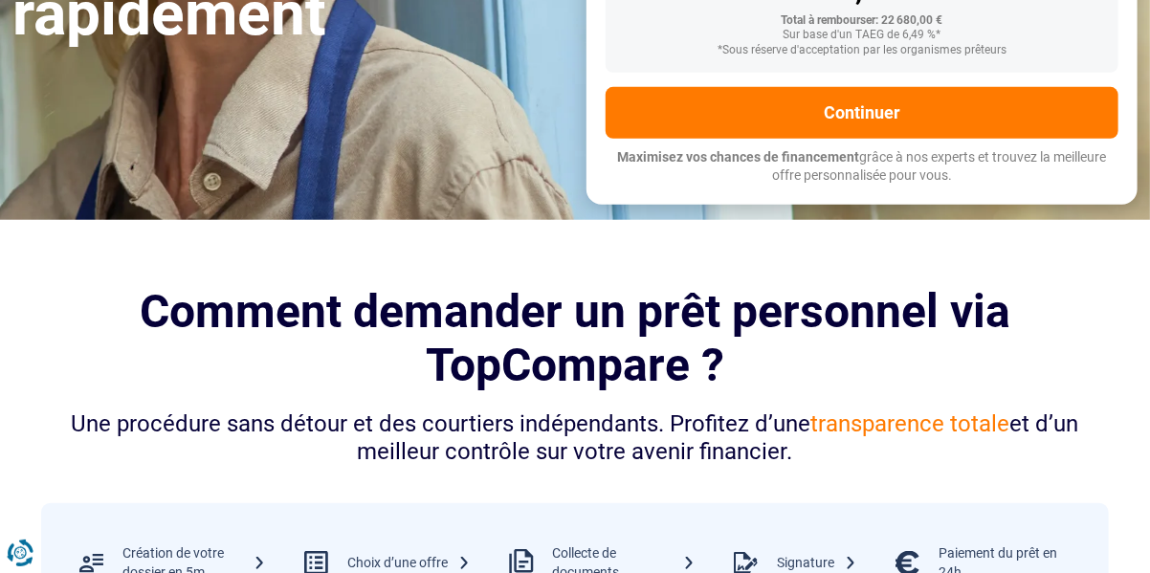
scroll to position [383, 0]
